Goal: Task Accomplishment & Management: Use online tool/utility

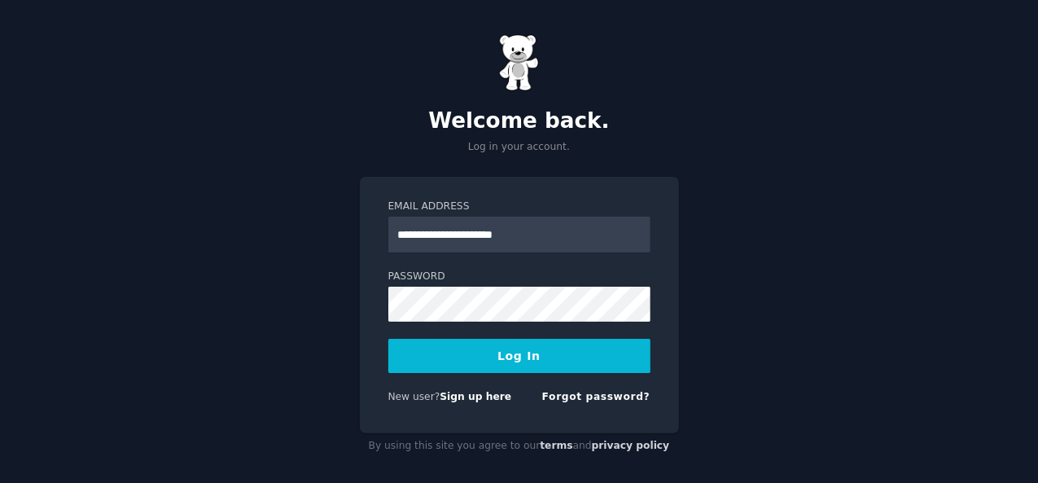
type input "**********"
click at [591, 349] on button "Log In" at bounding box center [520, 356] width 262 height 34
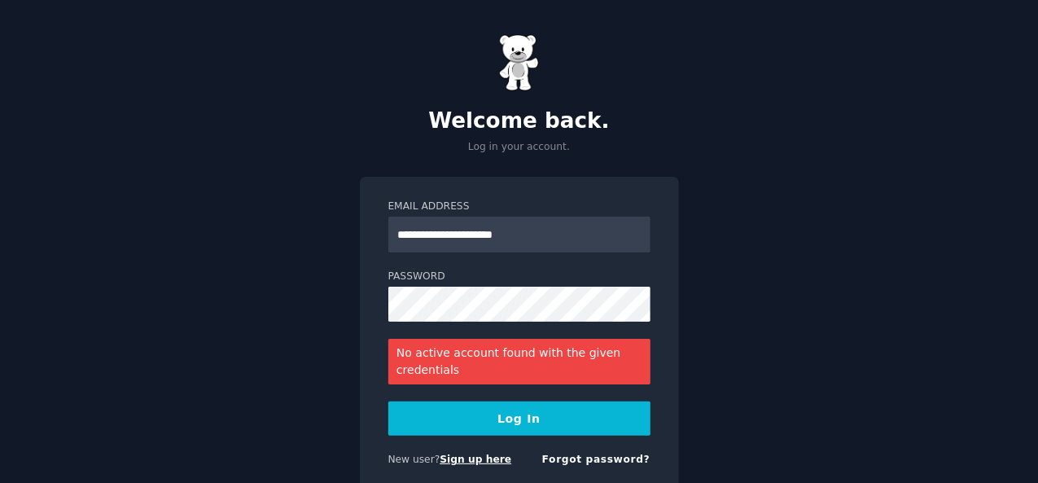
click at [469, 456] on link "Sign up here" at bounding box center [476, 459] width 72 height 11
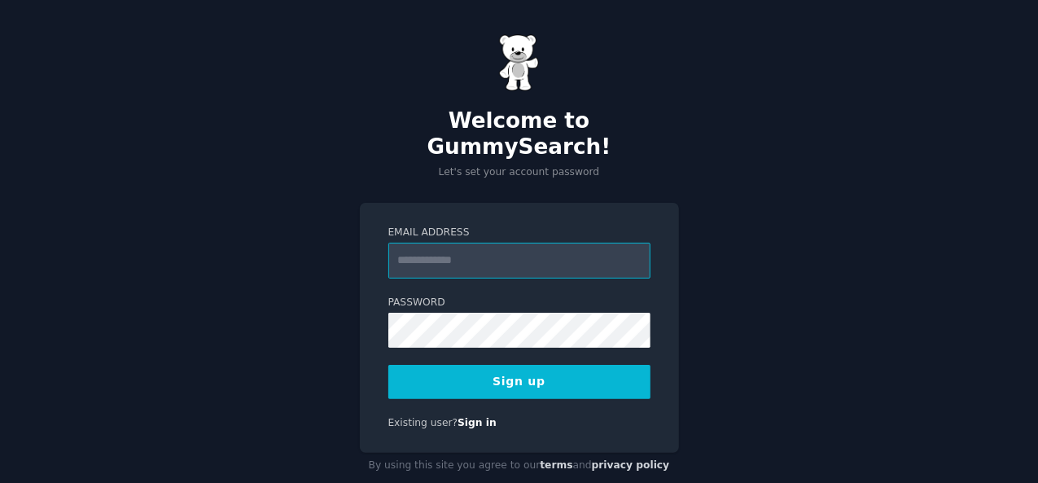
type input "*"
type input "**********"
click at [587, 365] on button "Sign up" at bounding box center [520, 382] width 262 height 34
click at [587, 365] on div "Sign up" at bounding box center [520, 382] width 262 height 34
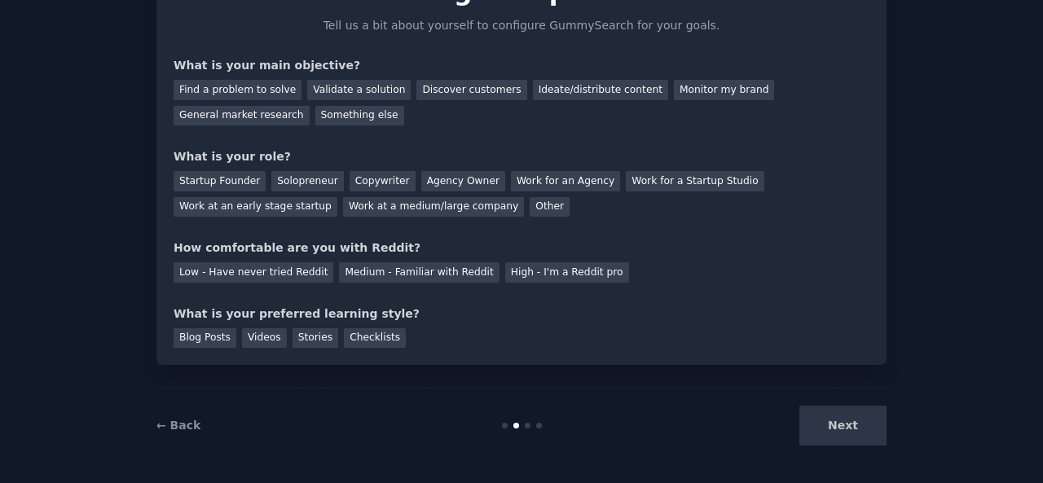
scroll to position [99, 0]
click at [838, 436] on div "Next" at bounding box center [765, 424] width 244 height 40
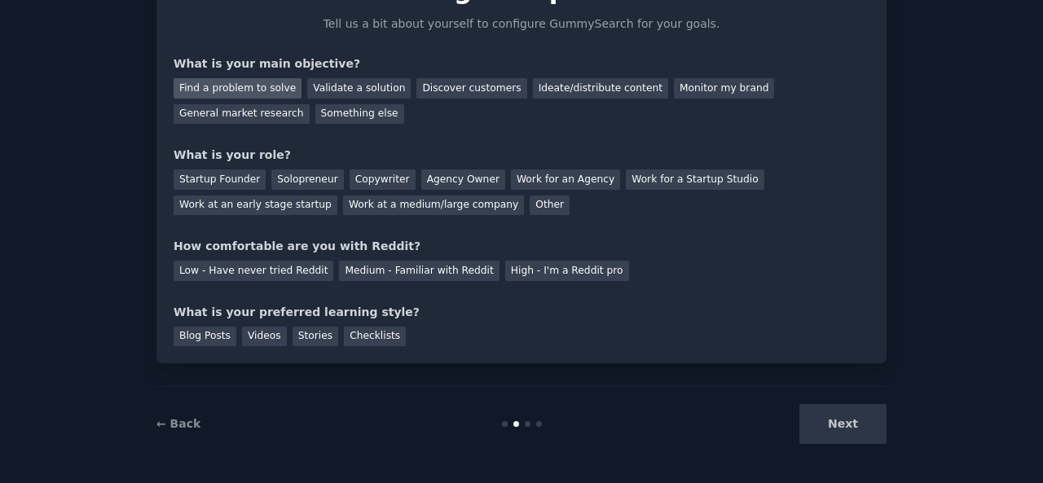
click at [215, 97] on div "Find a problem to solve" at bounding box center [237, 88] width 128 height 20
click at [828, 425] on div "Next" at bounding box center [765, 424] width 244 height 40
click at [441, 173] on div "Agency Owner" at bounding box center [463, 179] width 84 height 20
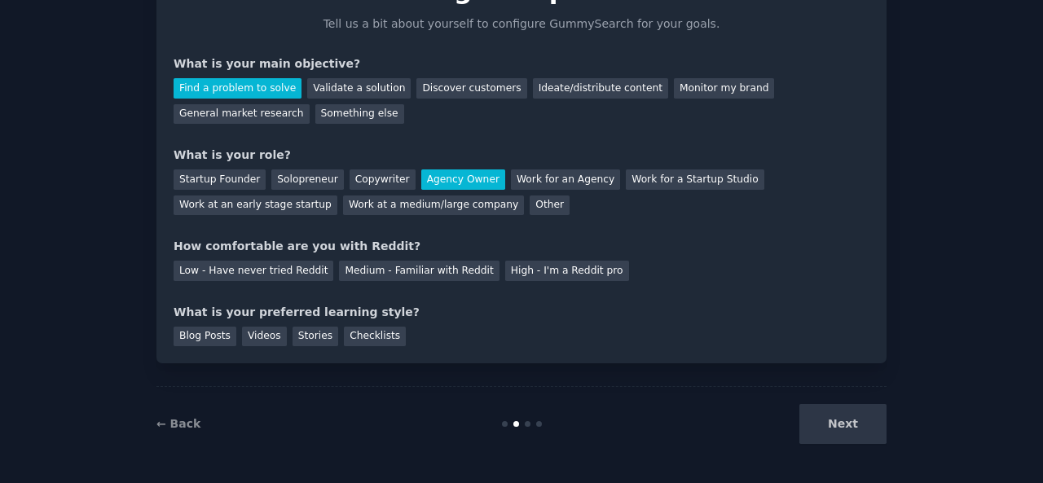
drag, startPoint x: 433, startPoint y: 264, endPoint x: 404, endPoint y: 290, distance: 39.2
click at [433, 265] on div "Medium - Familiar with Reddit" at bounding box center [419, 271] width 160 height 20
click at [349, 336] on div "Checklists" at bounding box center [375, 337] width 62 height 20
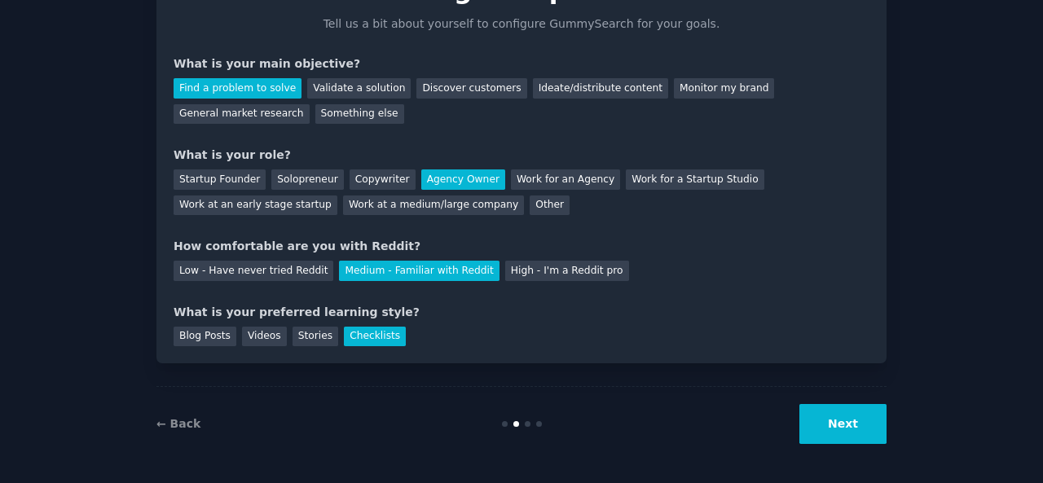
click at [850, 438] on button "Next" at bounding box center [842, 424] width 87 height 40
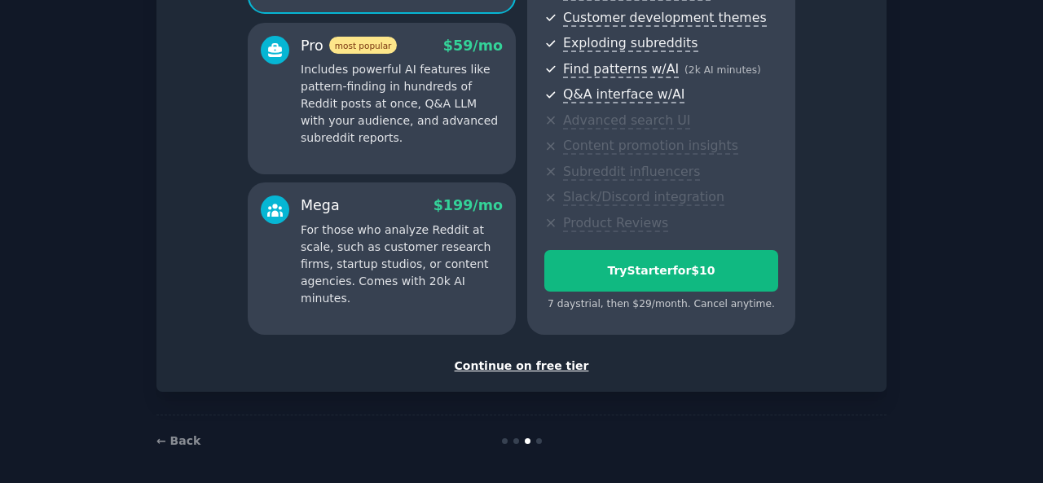
scroll to position [288, 0]
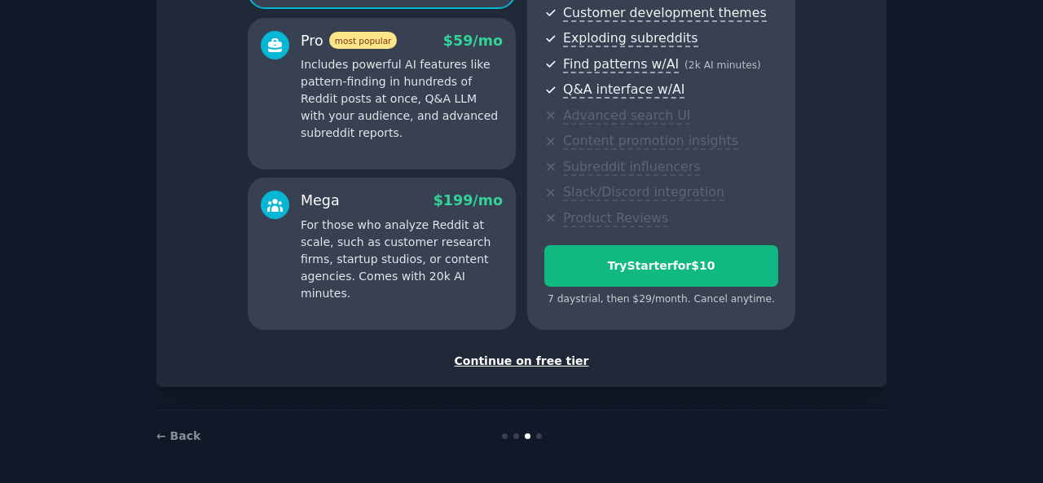
click at [526, 366] on div "Continue on free tier" at bounding box center [521, 361] width 696 height 17
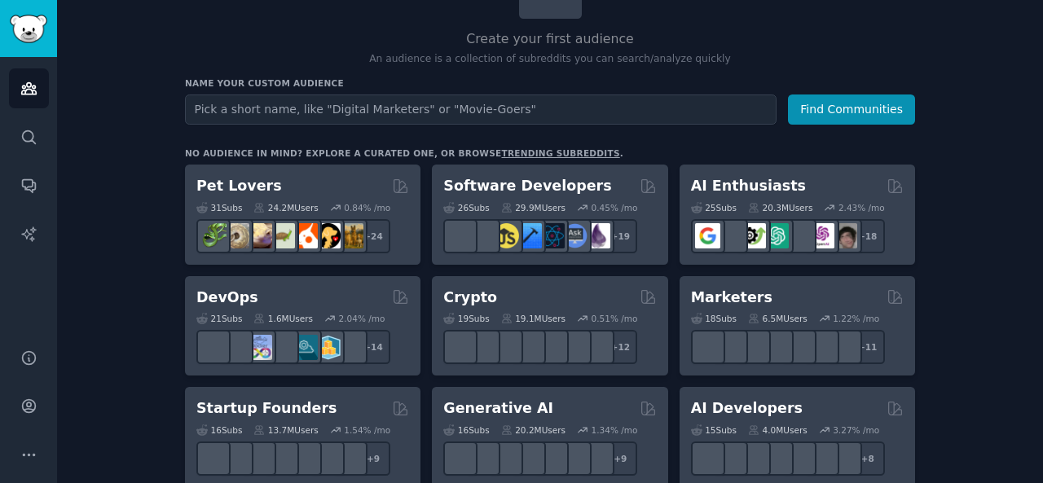
scroll to position [163, 0]
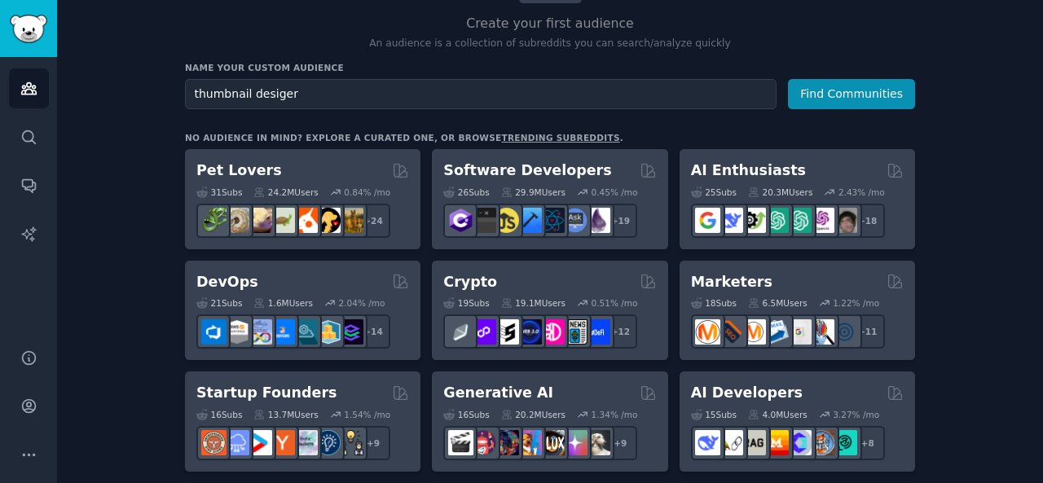
type input "thumbnail desiger"
click at [788, 79] on button "Find Communities" at bounding box center [851, 94] width 127 height 30
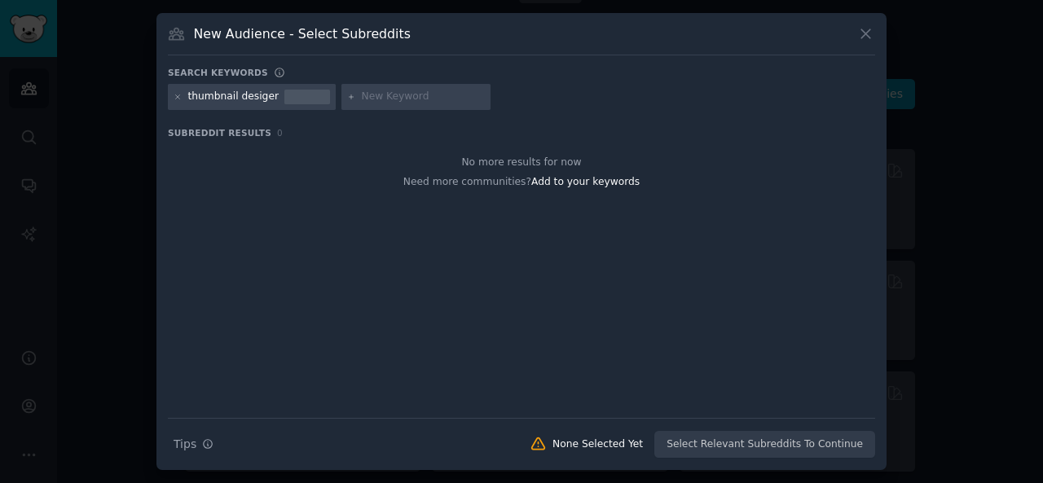
click at [379, 94] on input "text" at bounding box center [423, 97] width 124 height 15
type input "thumbnail design"
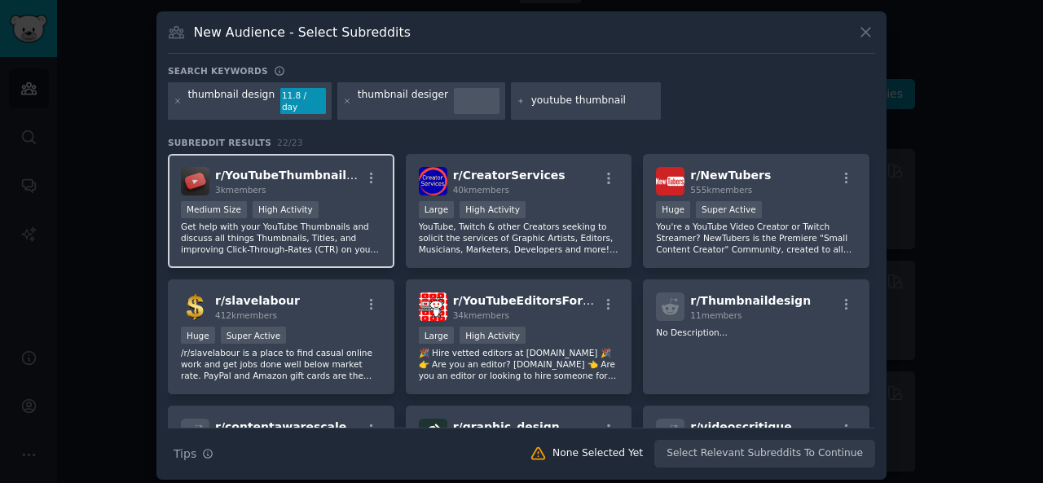
type input "youtube thumbnail"
click at [326, 169] on span "r/ YouTubeThumbnailHub" at bounding box center [293, 175] width 157 height 13
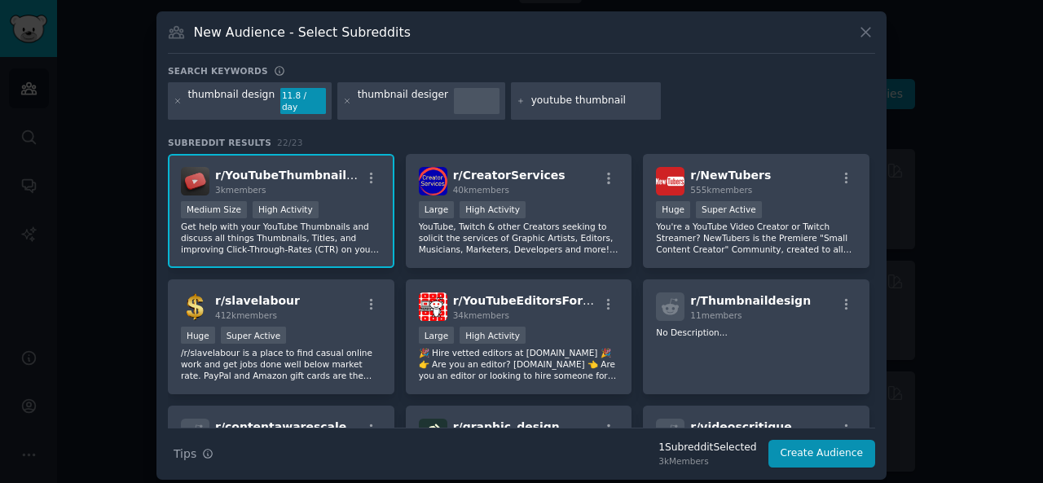
click at [324, 169] on span "r/ YouTubeThumbnailHub" at bounding box center [293, 175] width 157 height 13
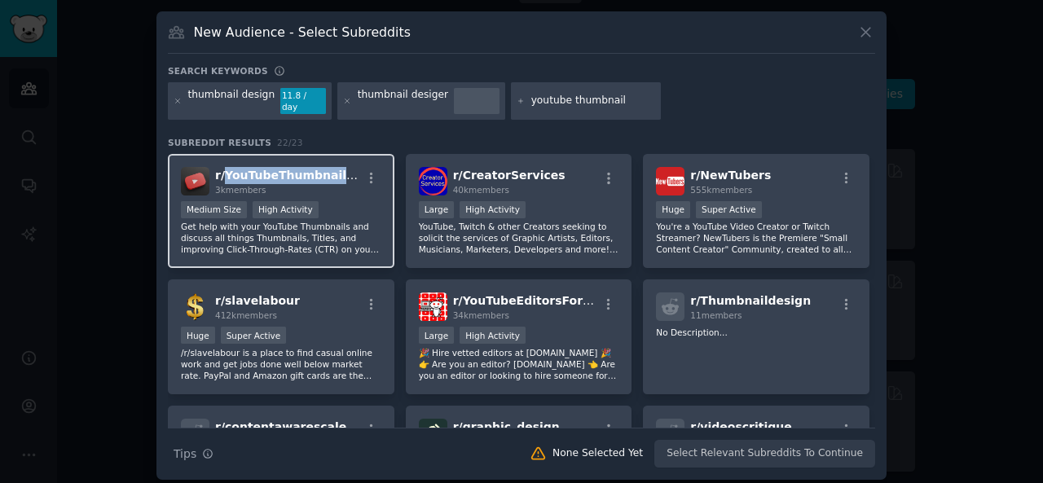
click at [324, 169] on span "r/ YouTubeThumbnailHub" at bounding box center [293, 175] width 157 height 13
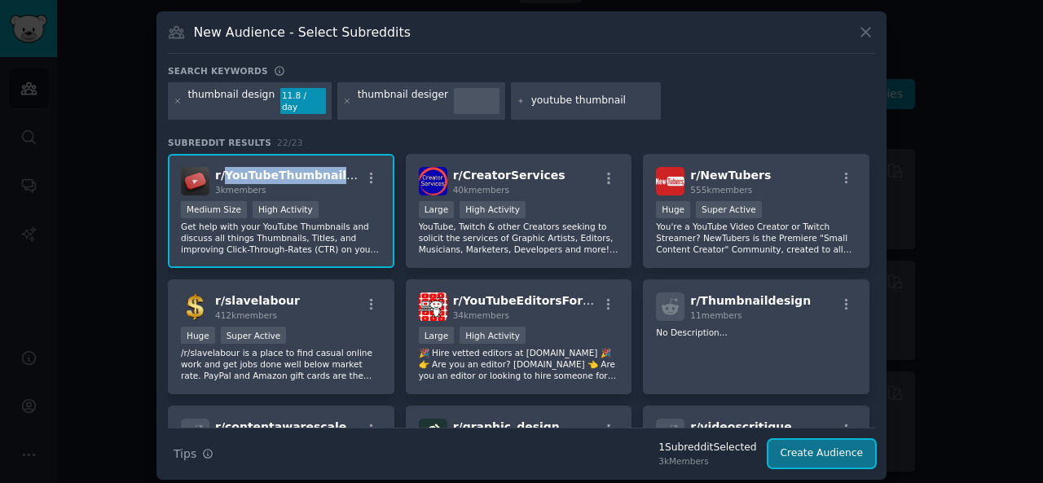
click at [834, 446] on button "Create Audience" at bounding box center [822, 454] width 108 height 28
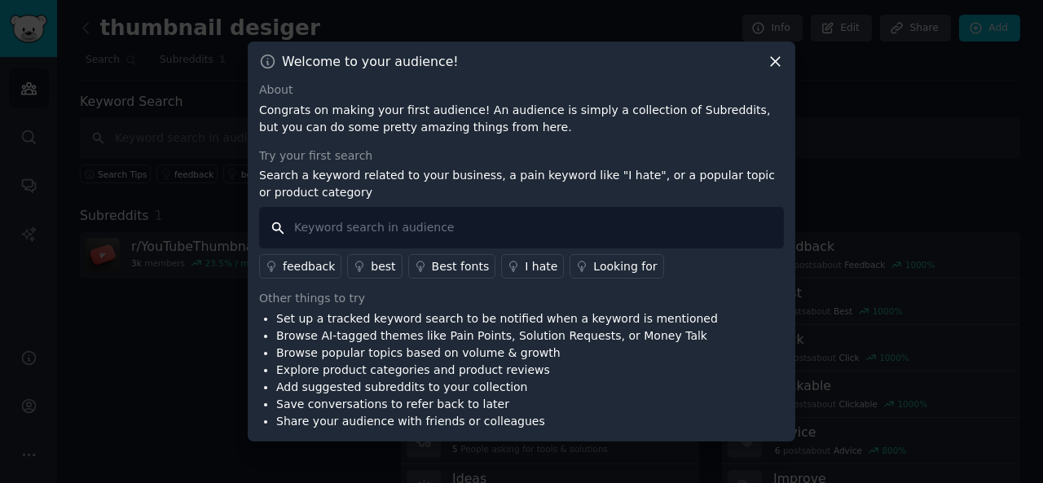
click at [360, 223] on input "text" at bounding box center [521, 228] width 525 height 42
click at [383, 269] on div "best" at bounding box center [383, 266] width 24 height 17
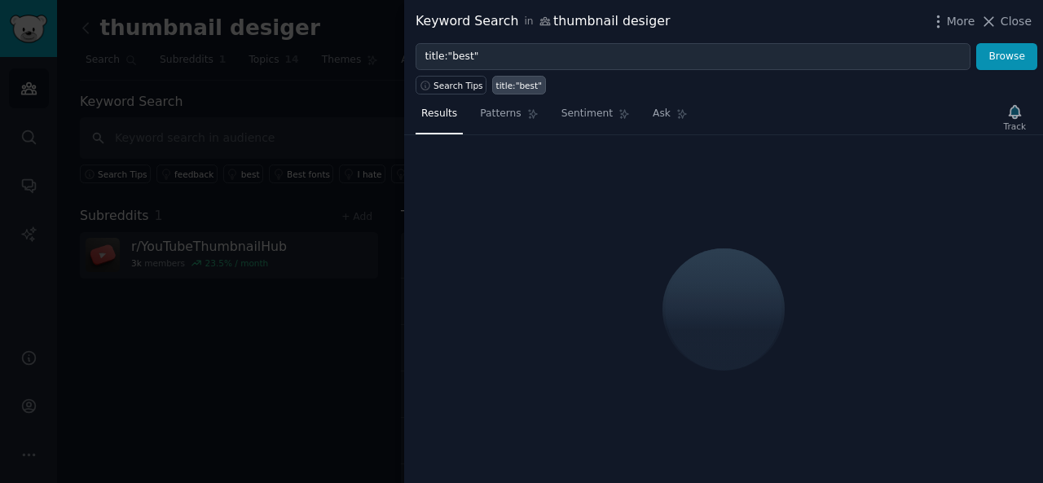
click at [283, 148] on div at bounding box center [521, 241] width 1043 height 483
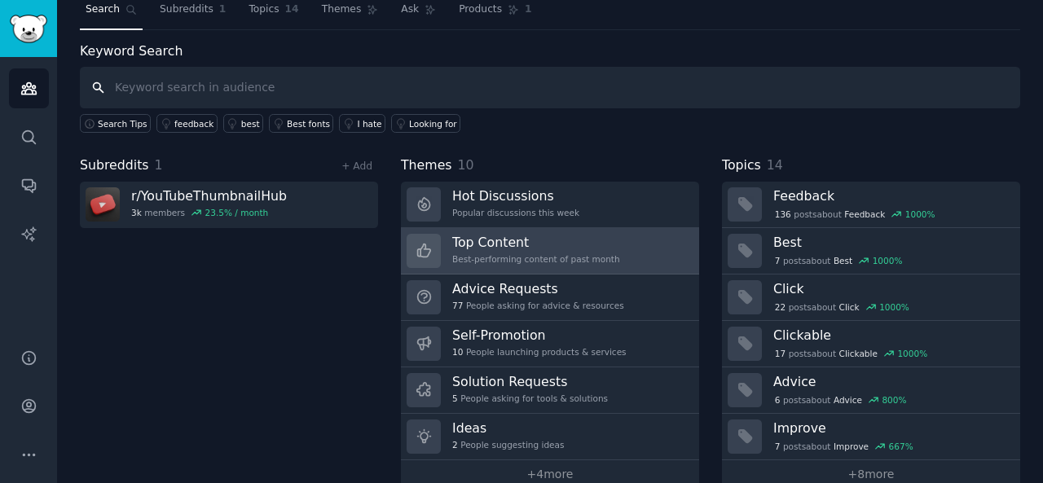
scroll to position [75, 0]
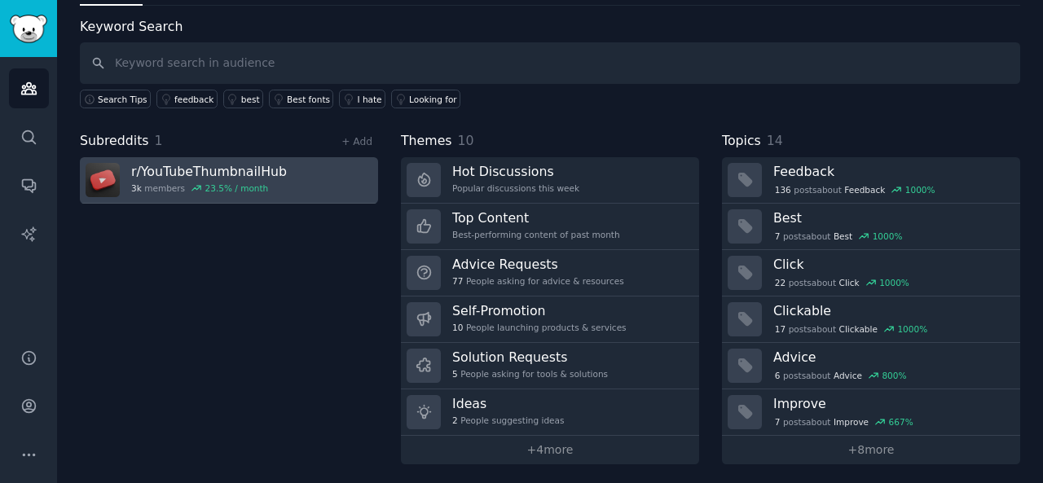
click at [247, 169] on h3 "r/ YouTubeThumbnailHub" at bounding box center [209, 171] width 156 height 17
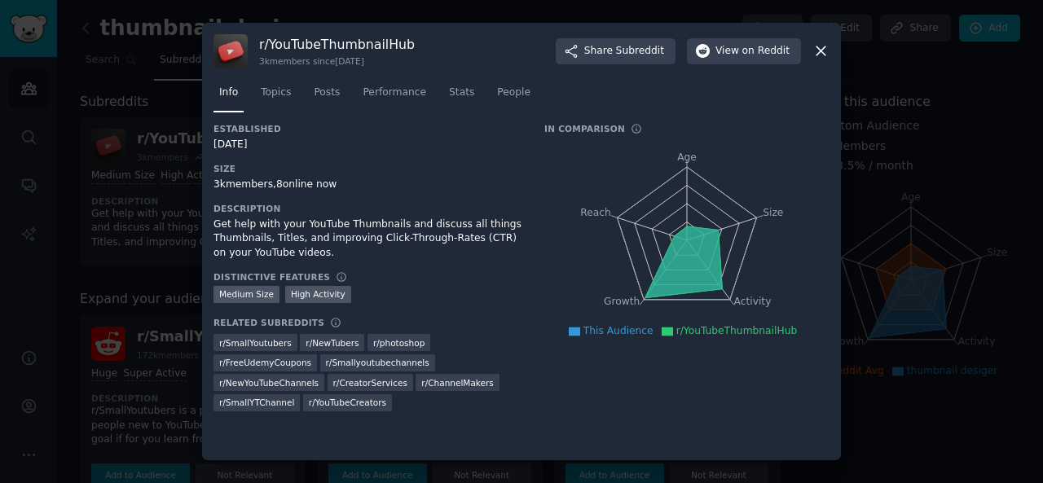
click at [880, 173] on div at bounding box center [521, 241] width 1043 height 483
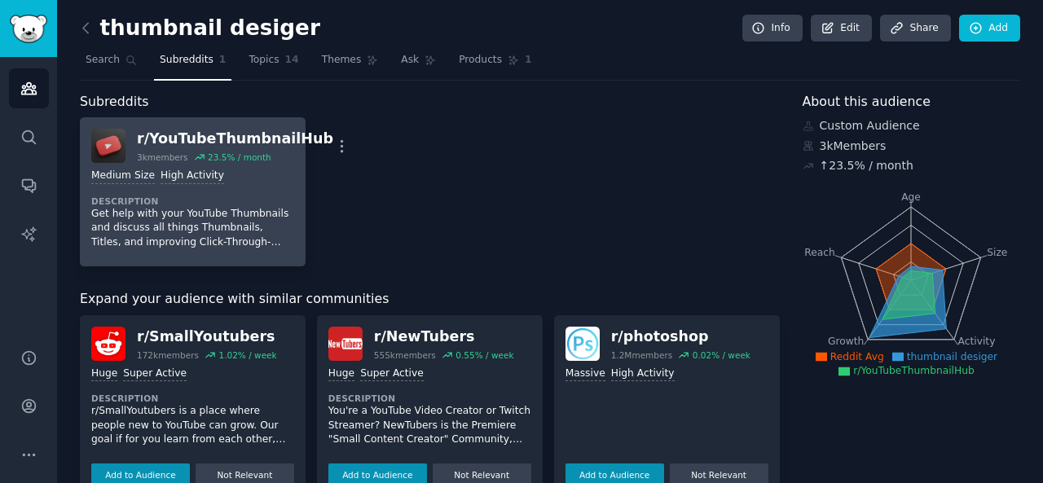
click at [236, 134] on div "r/ YouTubeThumbnailHub" at bounding box center [235, 139] width 196 height 20
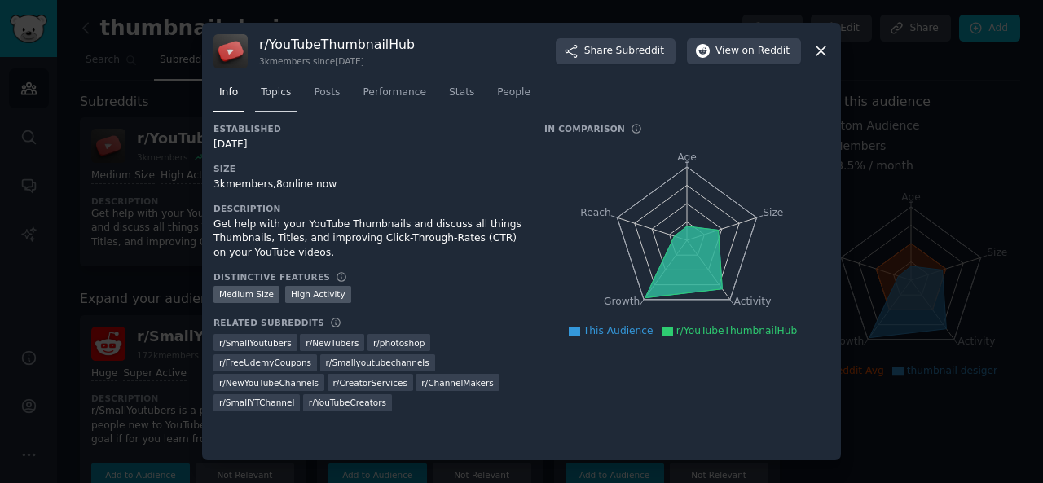
click at [285, 83] on link "Topics" at bounding box center [276, 96] width 42 height 33
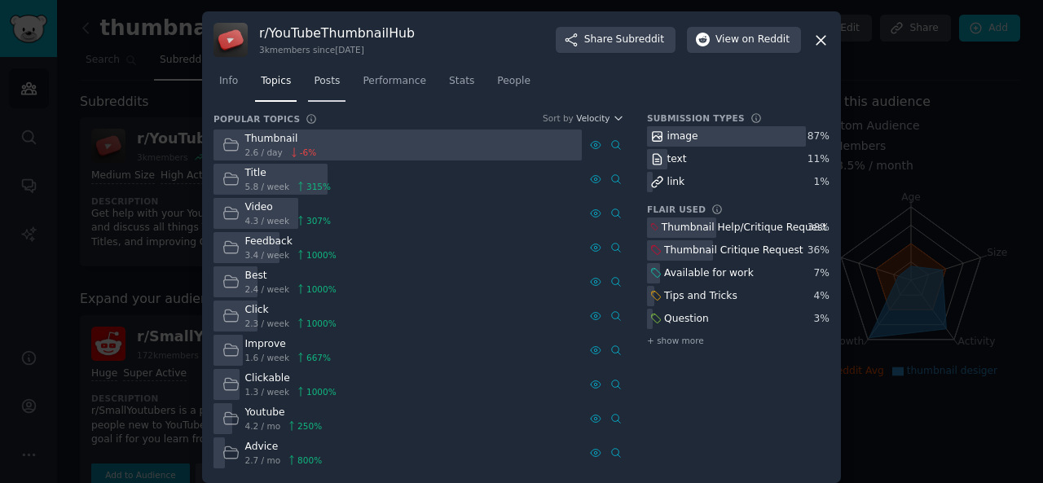
click at [327, 92] on link "Posts" at bounding box center [326, 84] width 37 height 33
click at [327, 89] on span "Posts" at bounding box center [327, 81] width 26 height 15
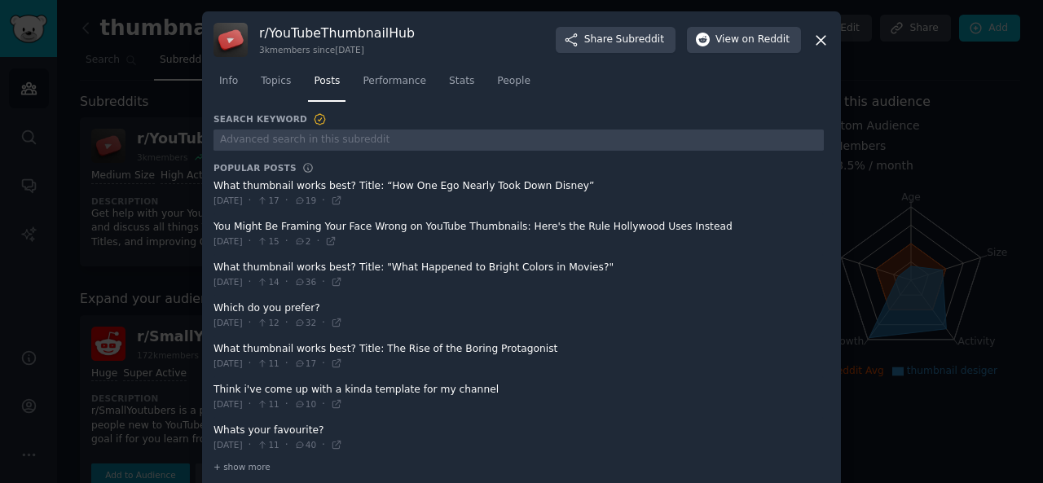
click at [153, 126] on div at bounding box center [521, 241] width 1043 height 483
click at [819, 37] on icon at bounding box center [820, 40] width 17 height 17
click at [740, 37] on span "View on Reddit" at bounding box center [752, 40] width 74 height 15
click at [147, 17] on div at bounding box center [521, 241] width 1043 height 483
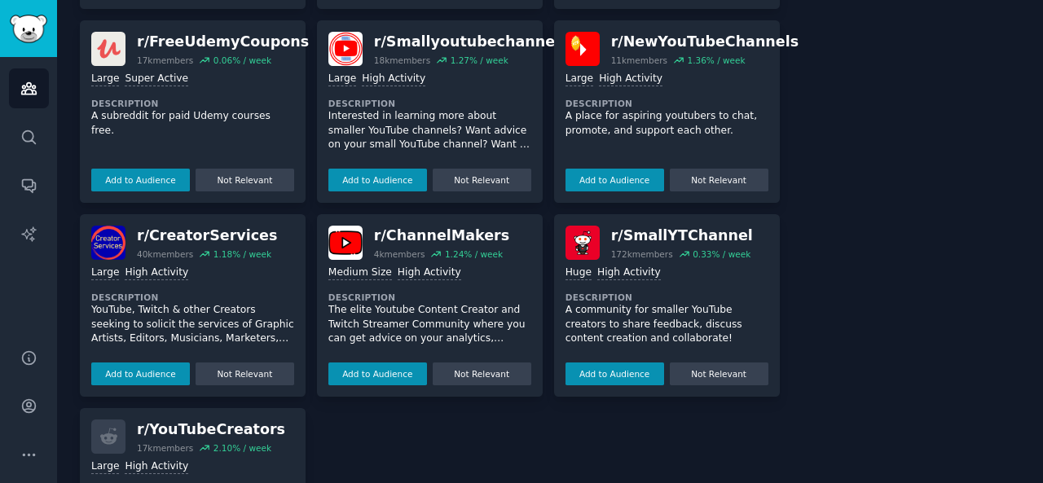
scroll to position [570, 0]
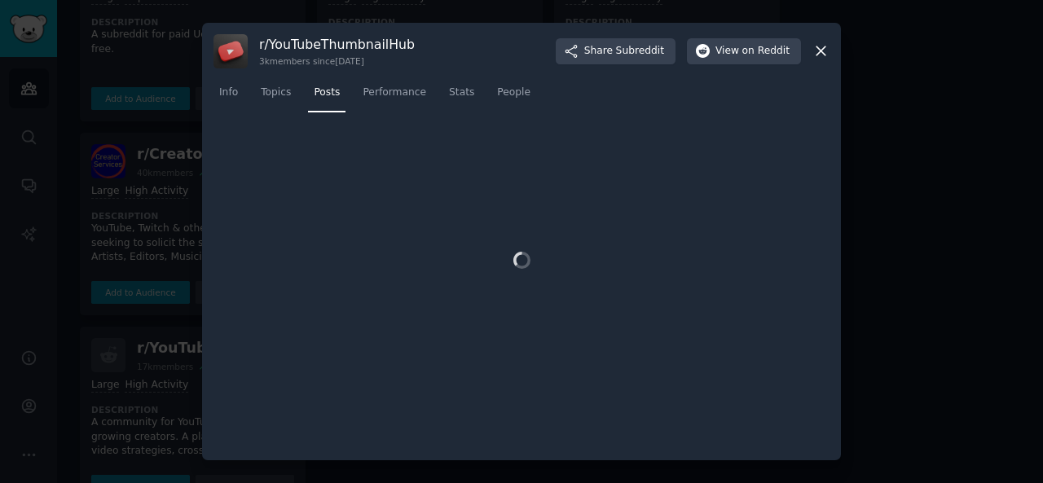
click at [823, 45] on icon at bounding box center [820, 50] width 17 height 17
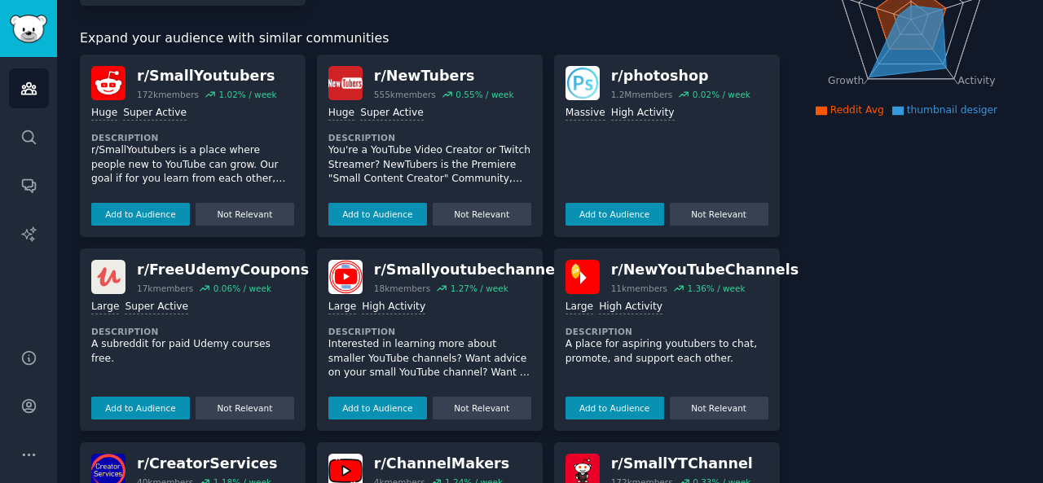
scroll to position [244, 0]
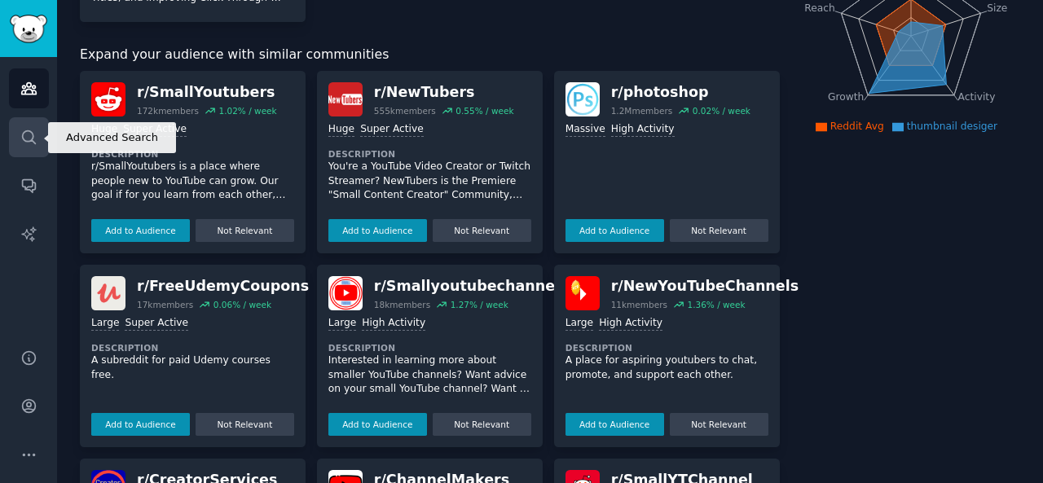
click at [21, 129] on icon "Sidebar" at bounding box center [28, 137] width 17 height 17
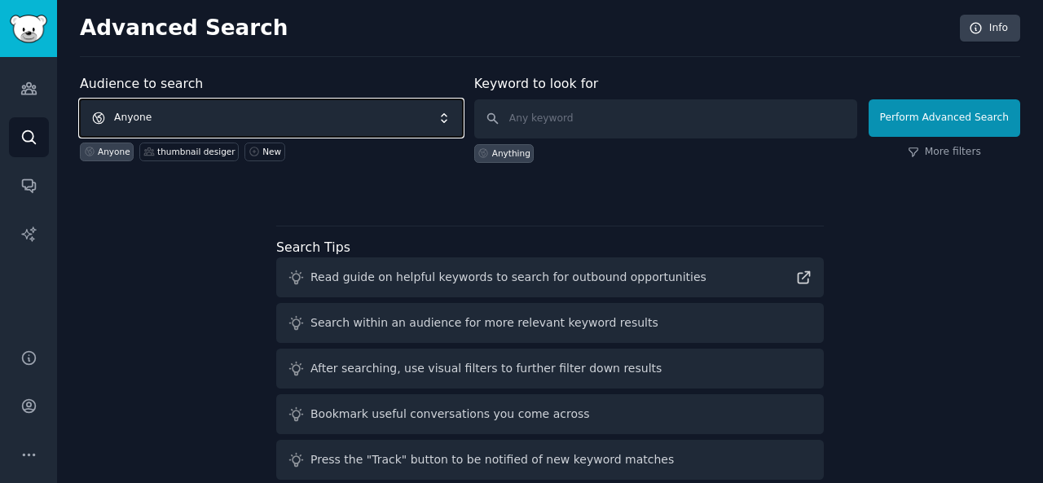
click at [279, 108] on span "Anyone" at bounding box center [271, 117] width 383 height 37
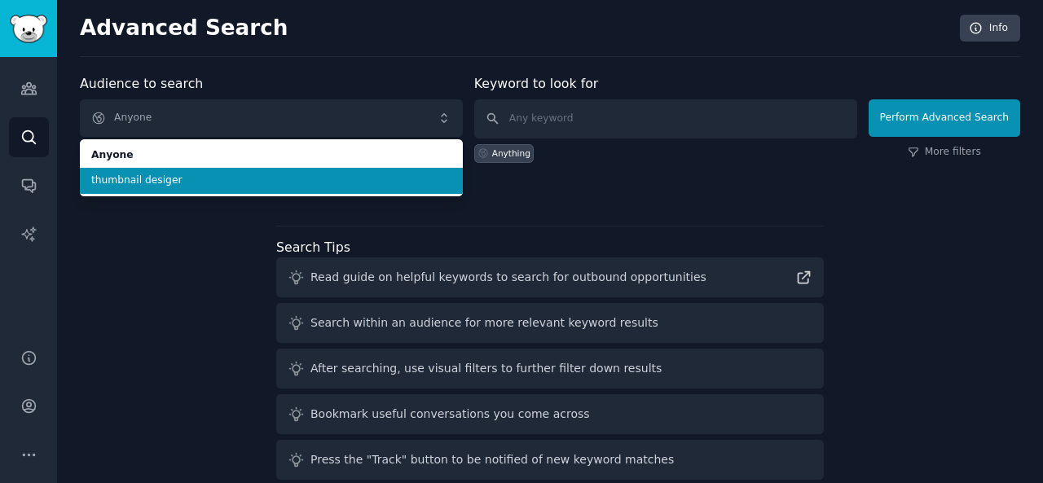
click at [285, 178] on span "thumbnail desiger" at bounding box center [271, 180] width 360 height 15
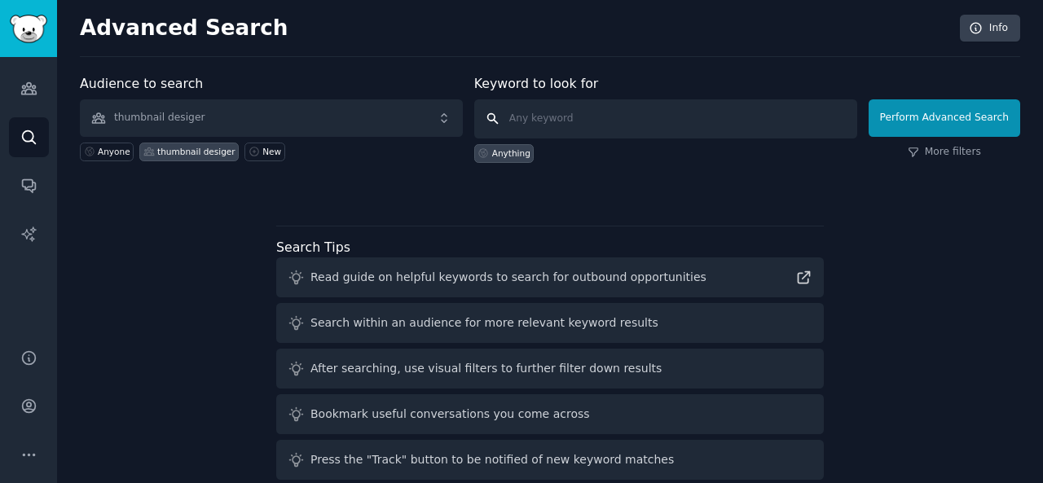
click at [633, 116] on input "text" at bounding box center [665, 118] width 383 height 39
type input "youtube thumbnail"
click button "Perform Advanced Search" at bounding box center [943, 117] width 151 height 37
